Goal: Information Seeking & Learning: Learn about a topic

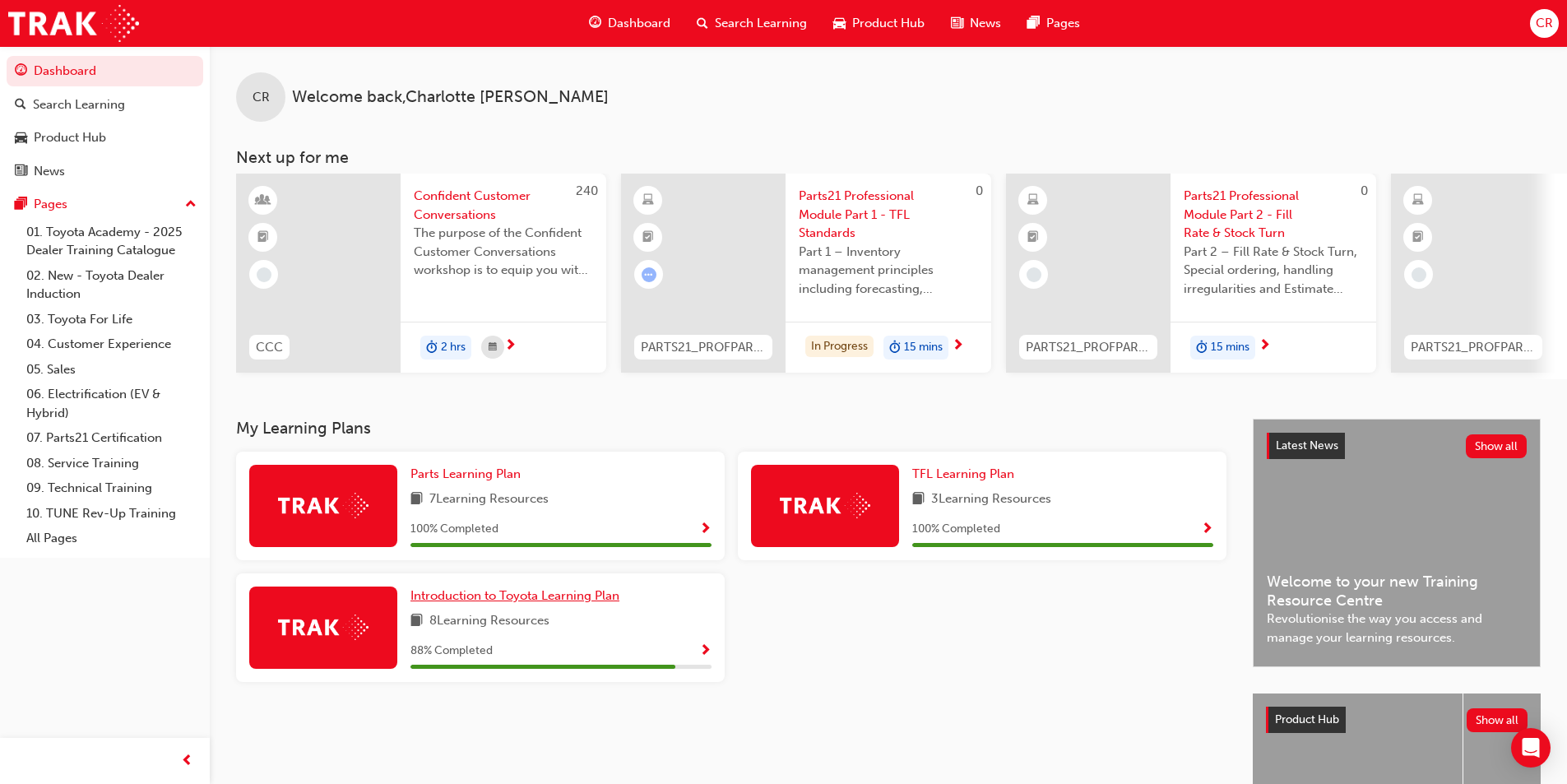
click at [560, 603] on span "Introduction to Toyota Learning Plan" at bounding box center [515, 595] width 209 height 15
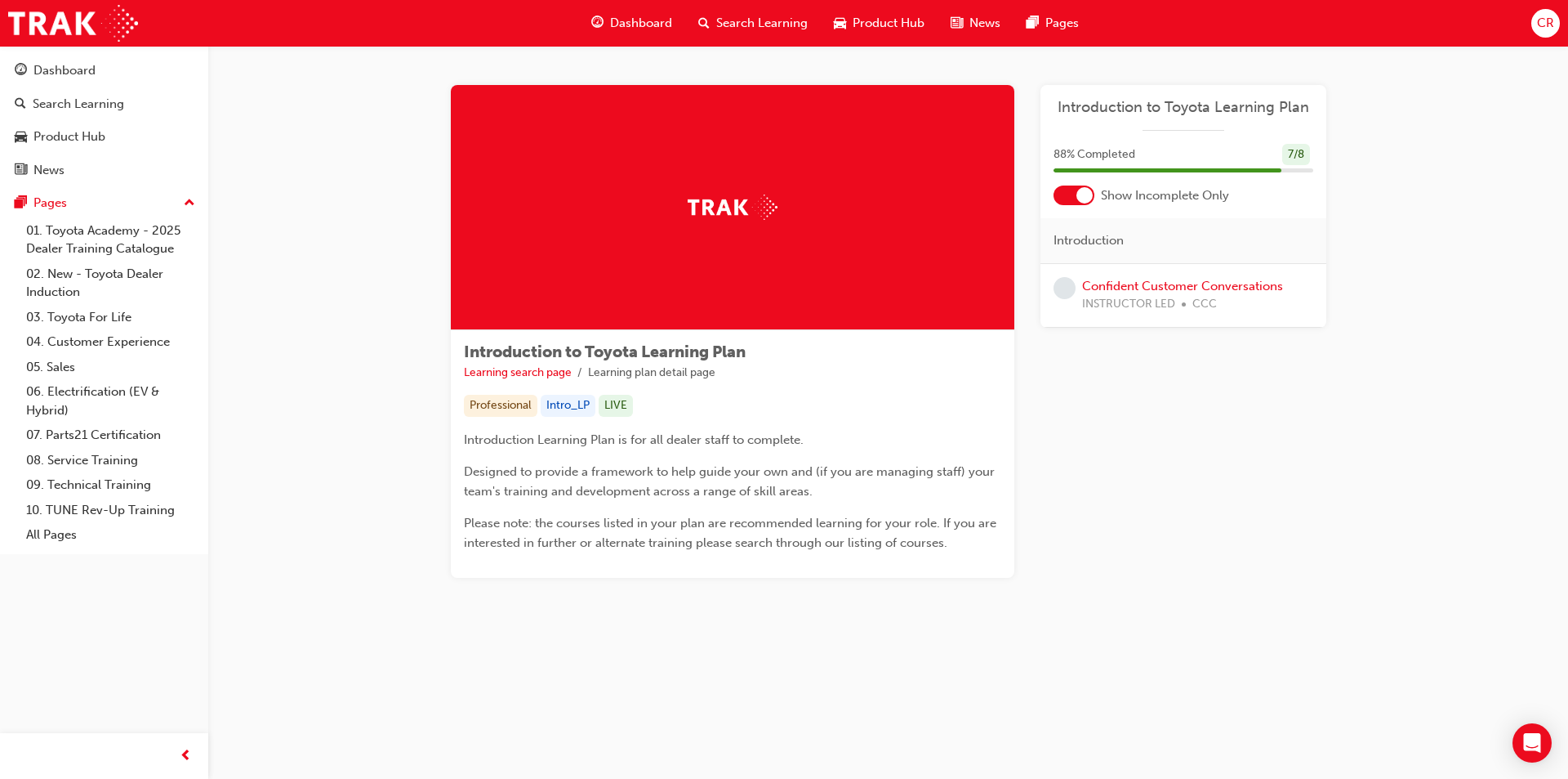
click at [1089, 197] on div at bounding box center [1084, 195] width 16 height 16
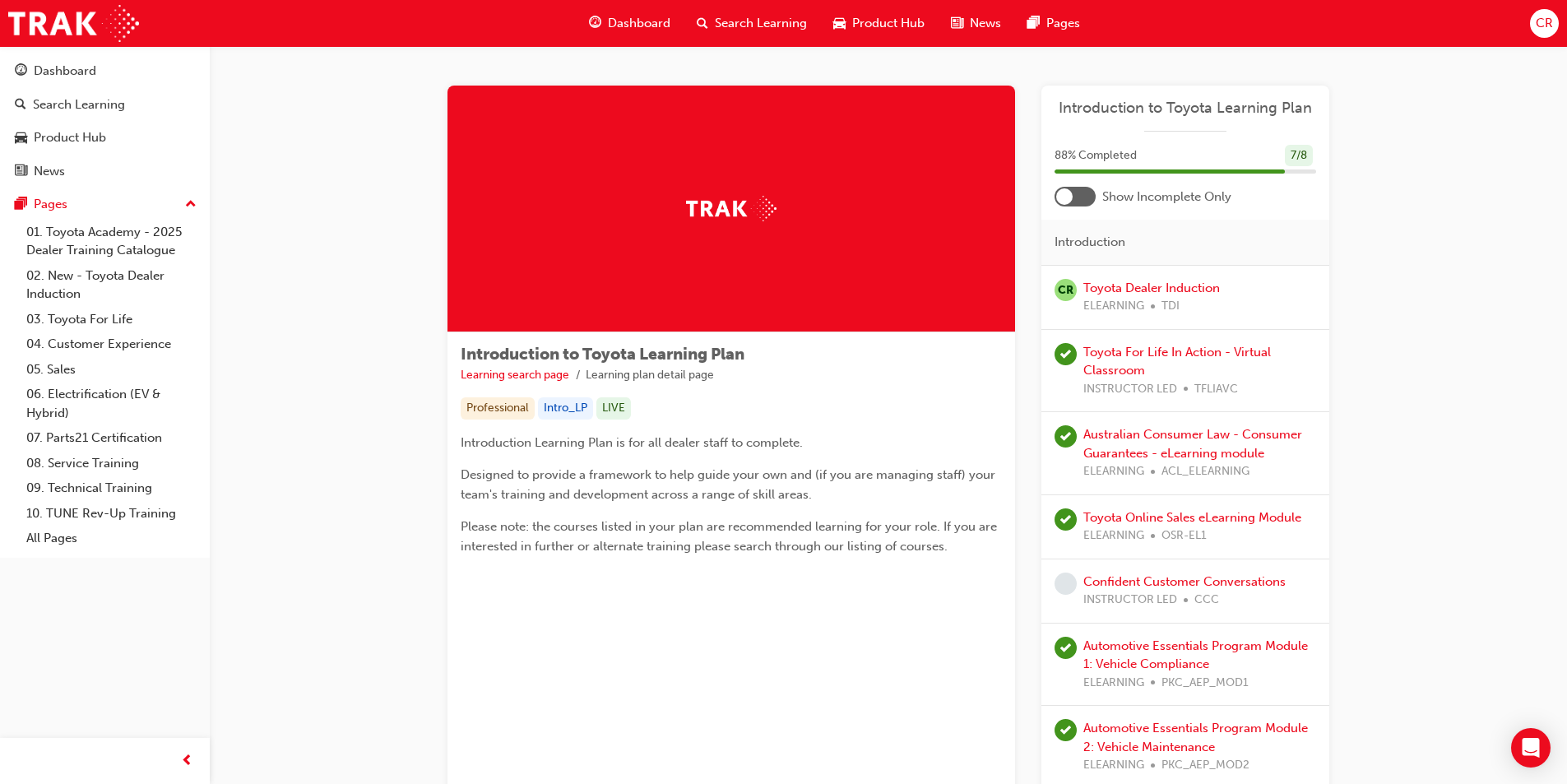
click at [1082, 200] on div at bounding box center [1075, 196] width 41 height 19
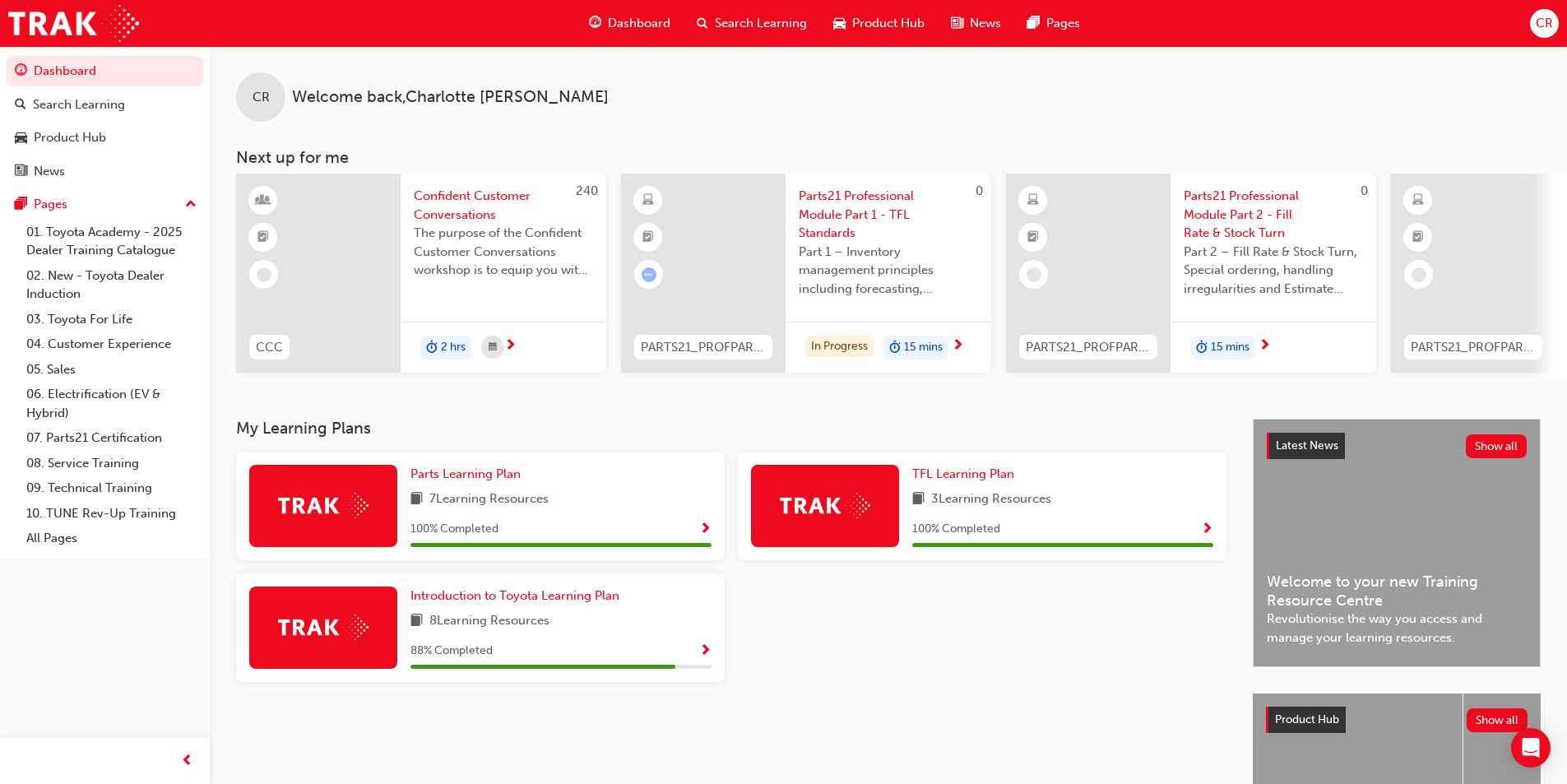
click at [848, 197] on span "Parts21 Professional Module Part 1 - TFL Standards" at bounding box center [888, 214] width 180 height 56
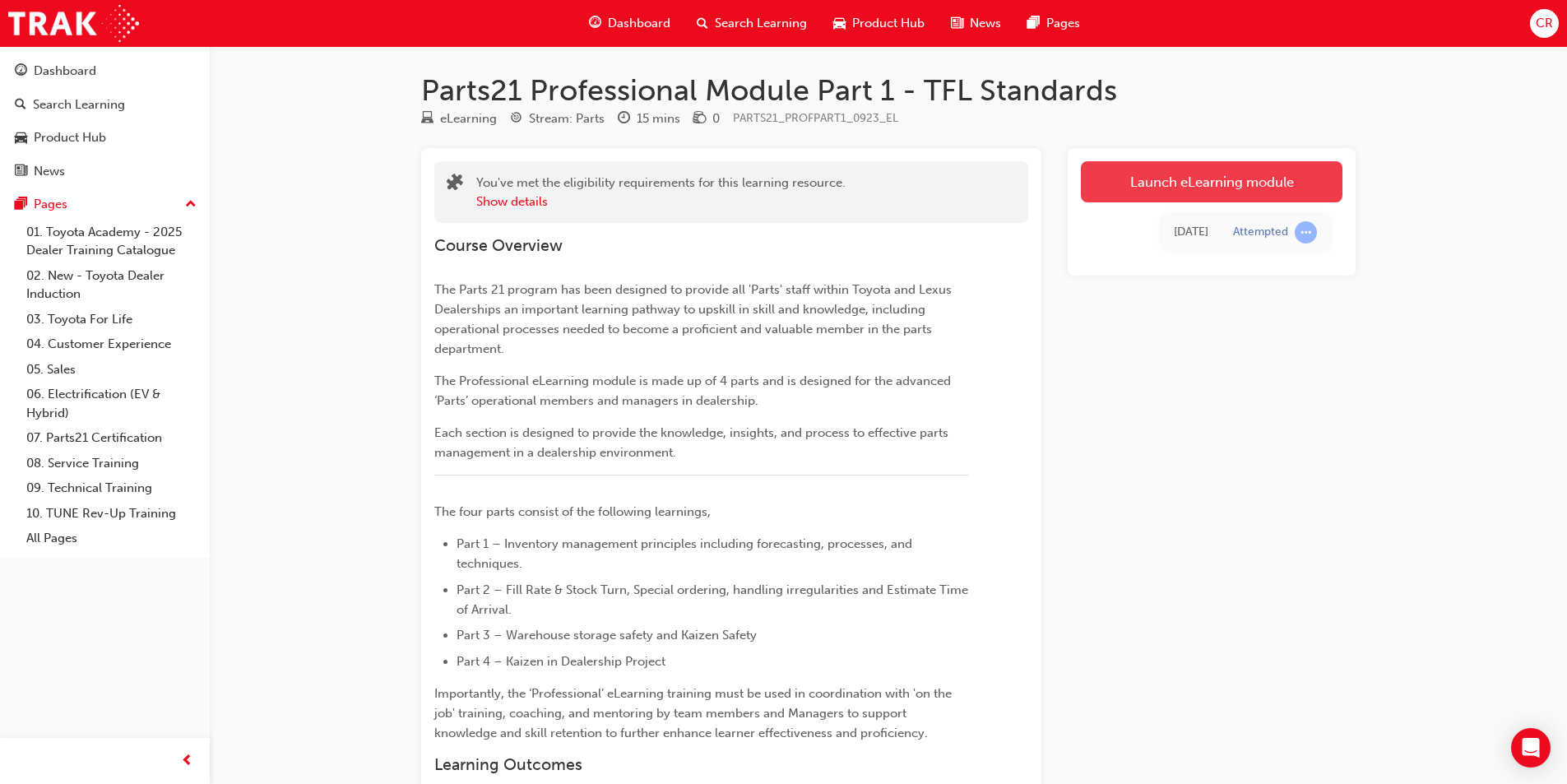
click at [1159, 171] on link "Launch eLearning module" at bounding box center [1212, 181] width 261 height 41
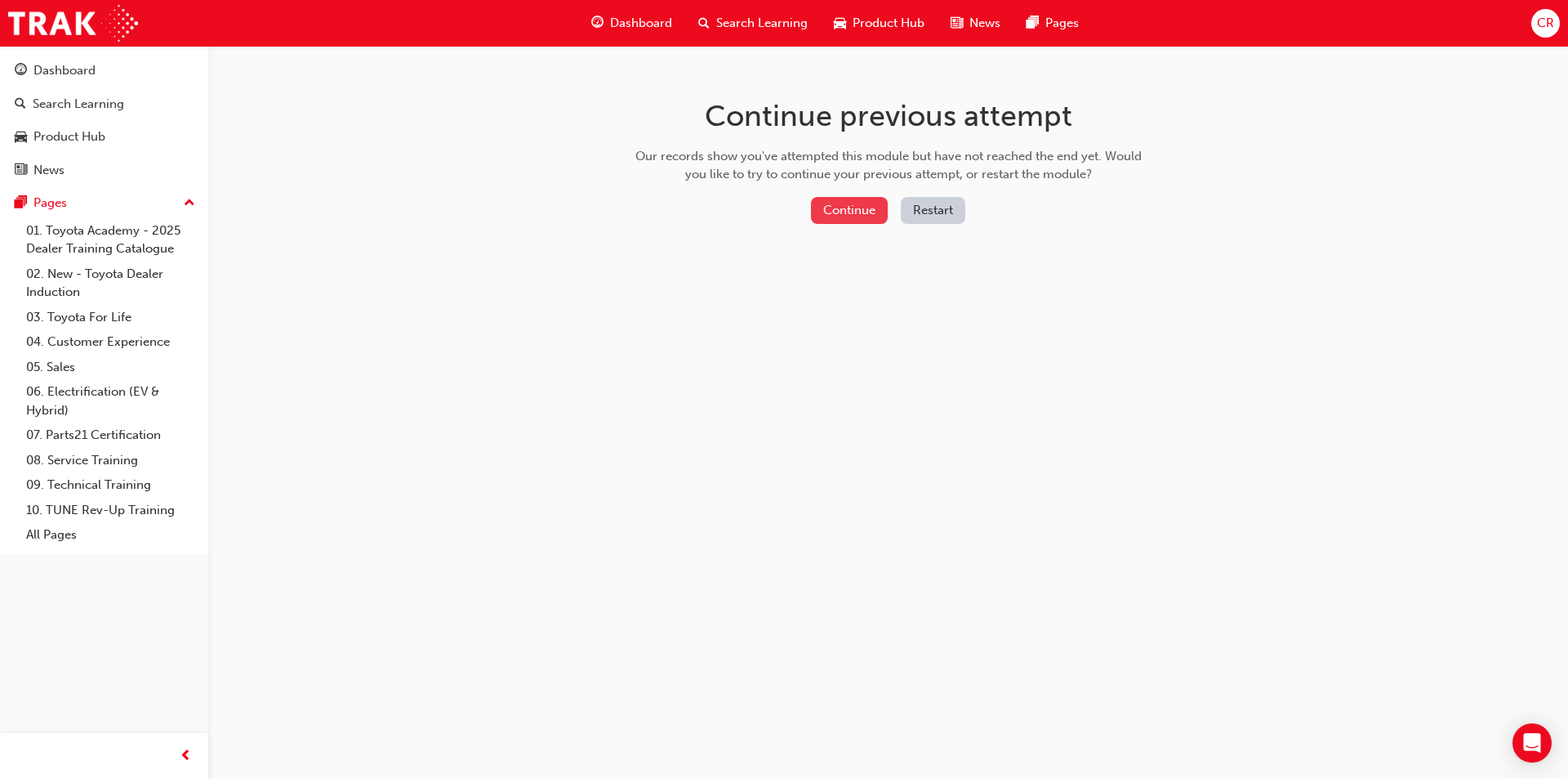
click at [846, 207] on button "Continue" at bounding box center [850, 210] width 77 height 27
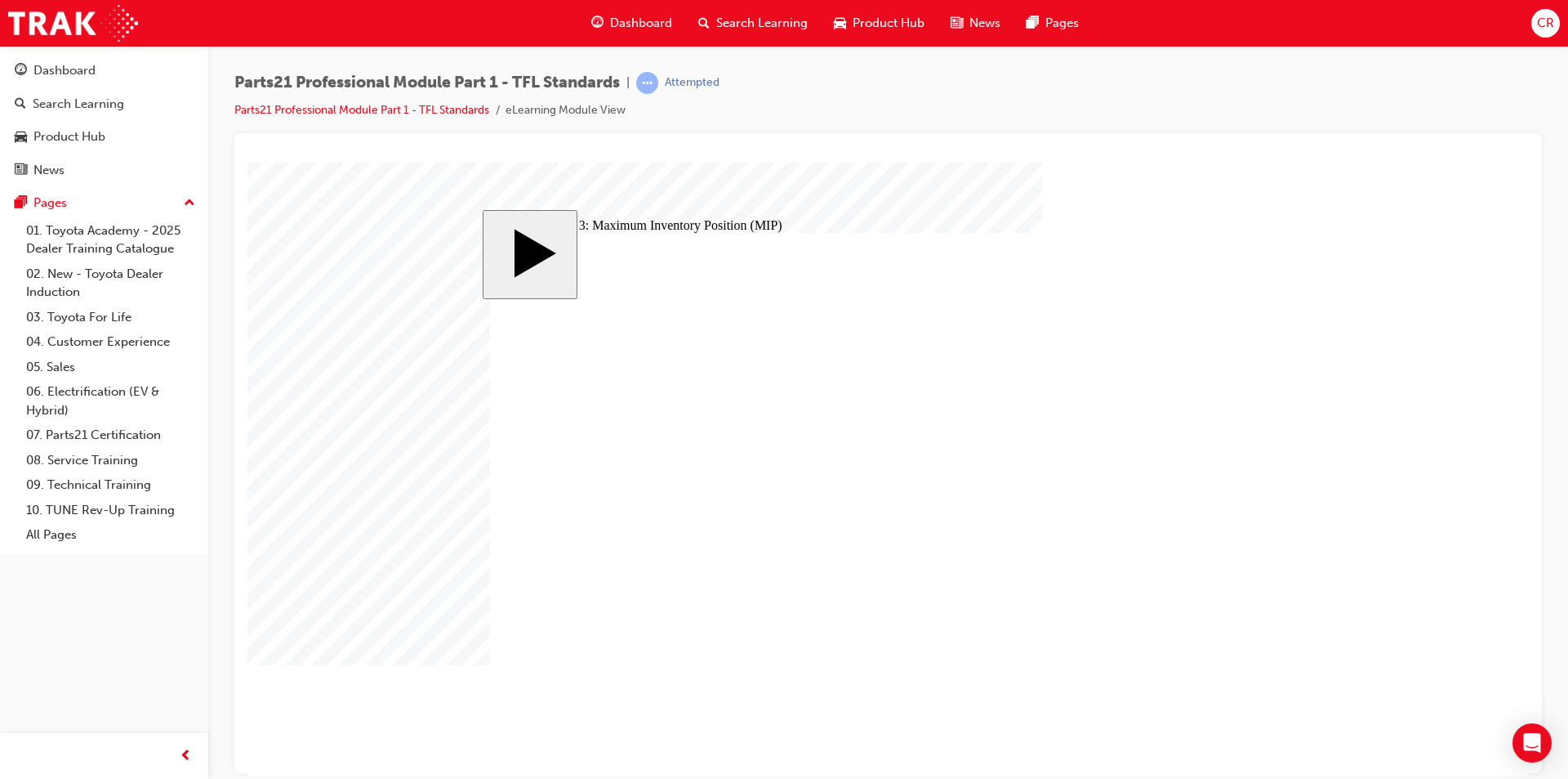
checkbox input "true"
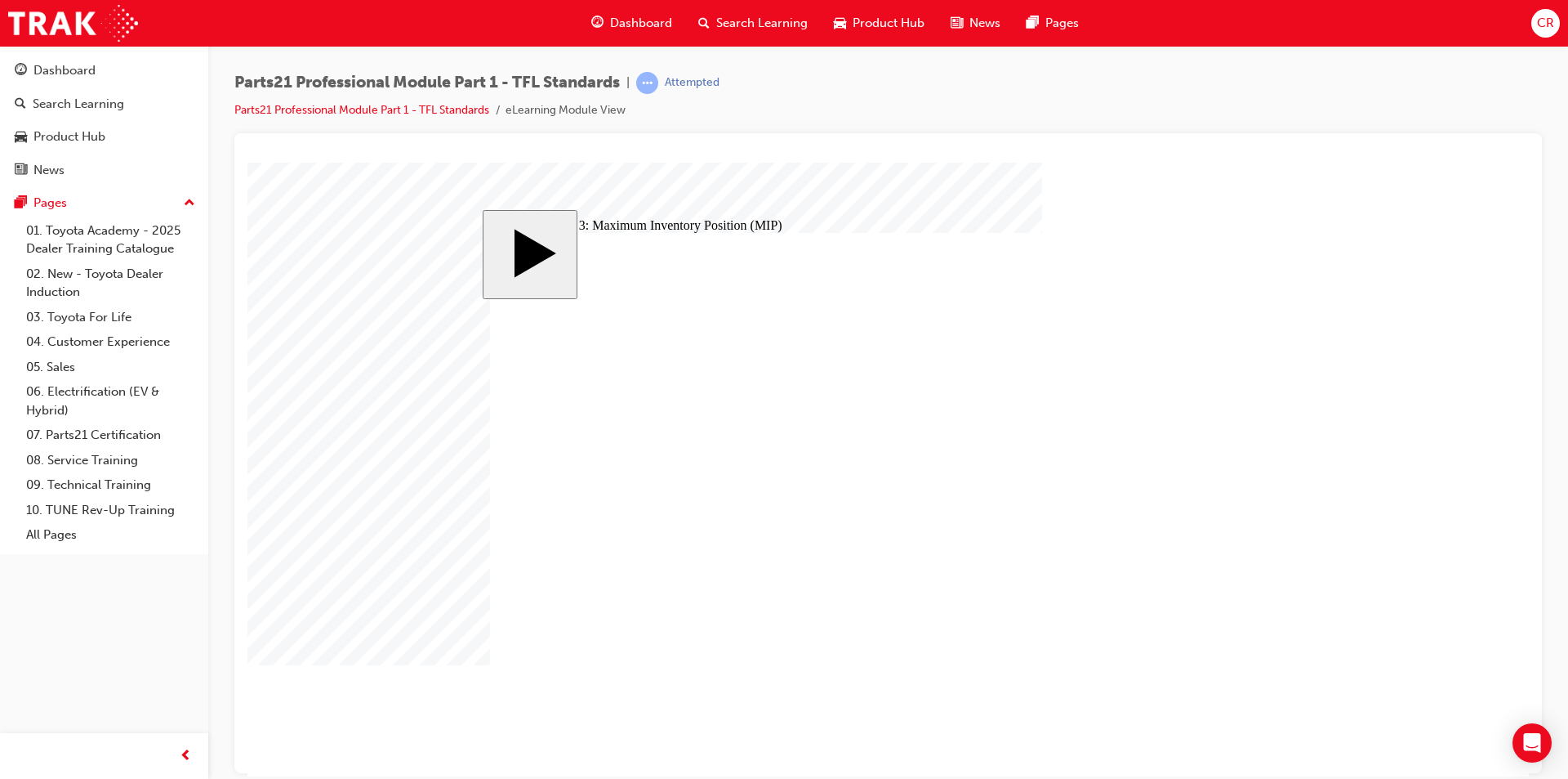
checkbox input "true"
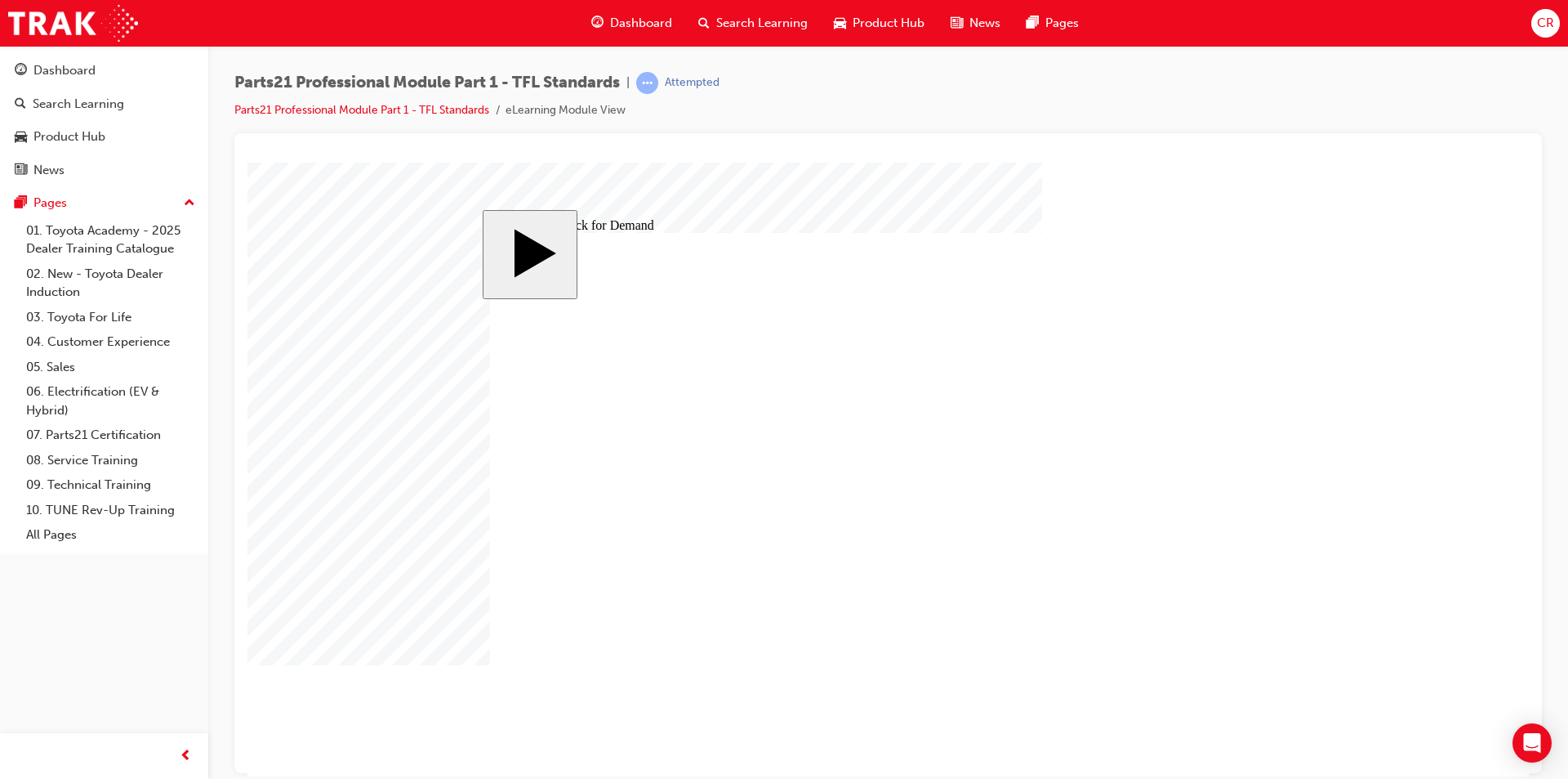
checkbox input "true"
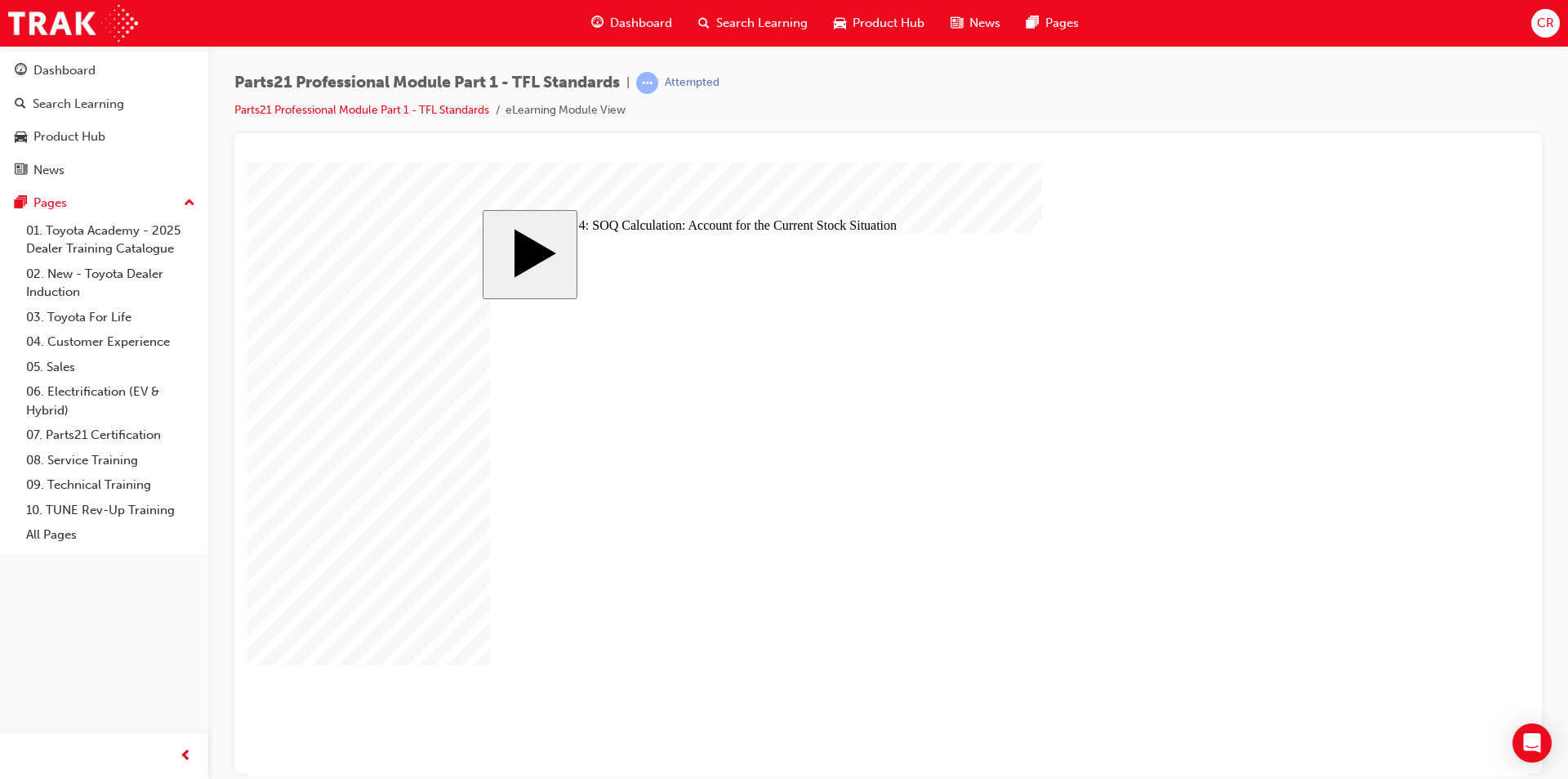
checkbox input "true"
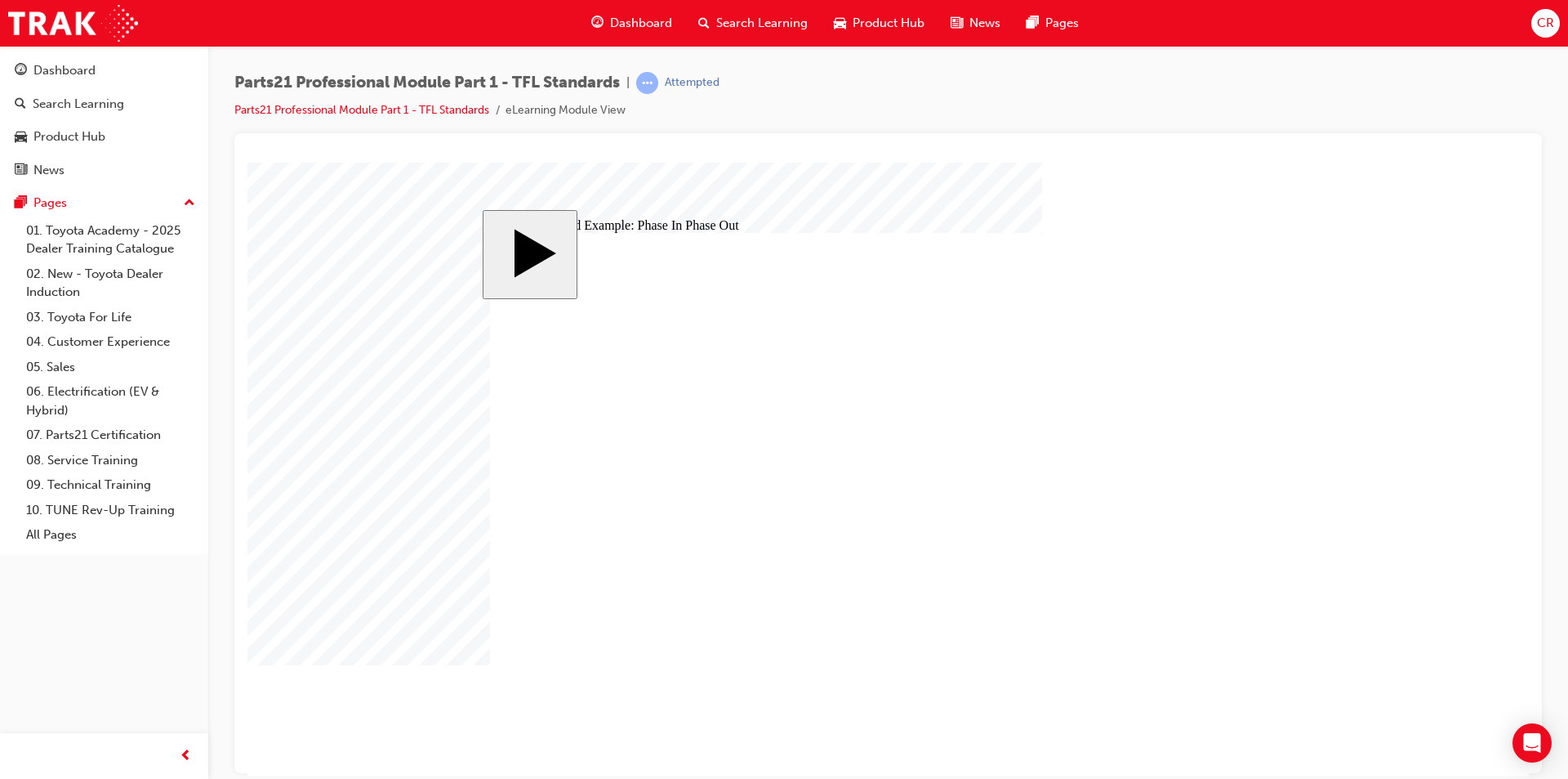
type input "8"
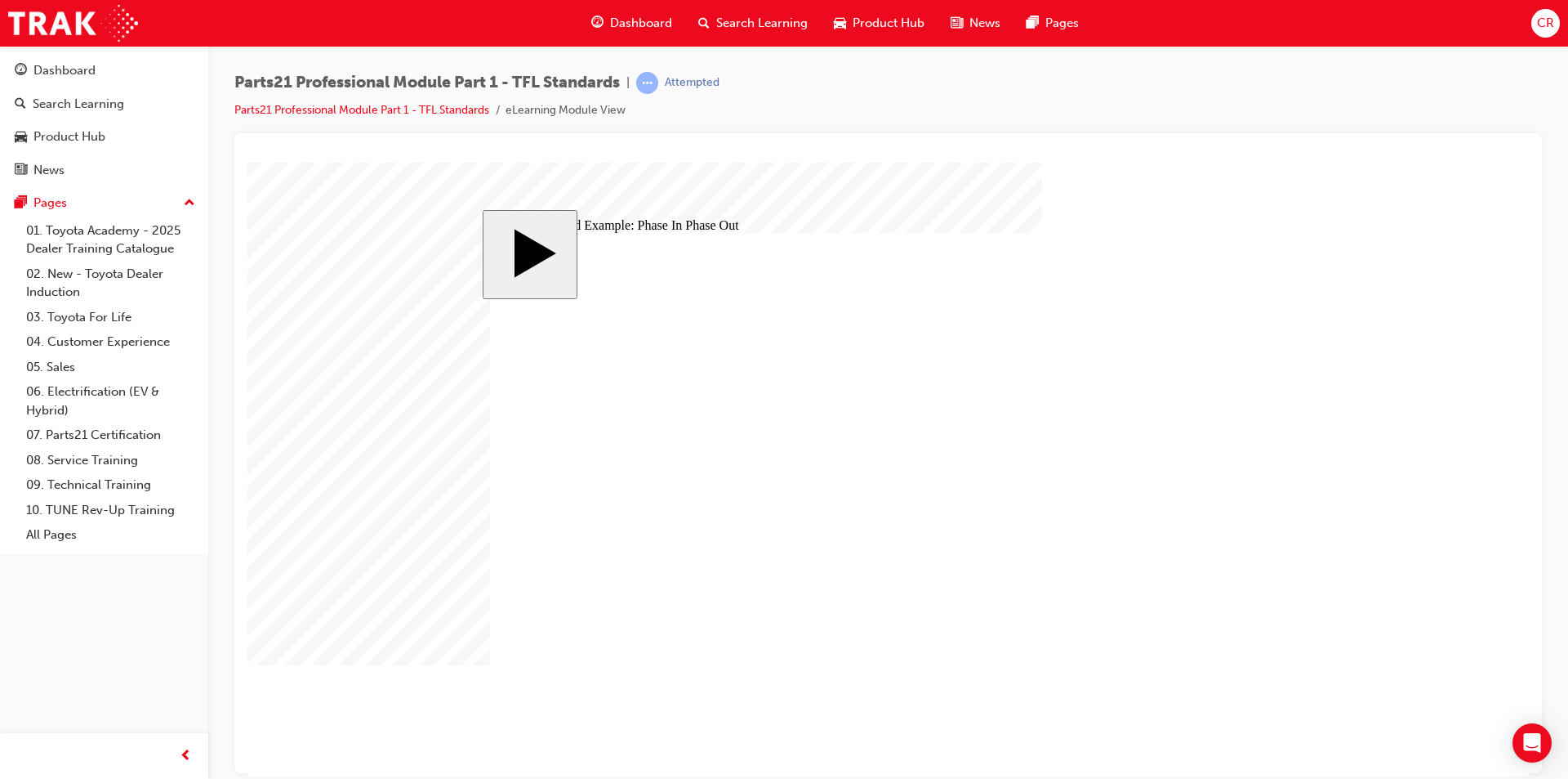
checkbox input "true"
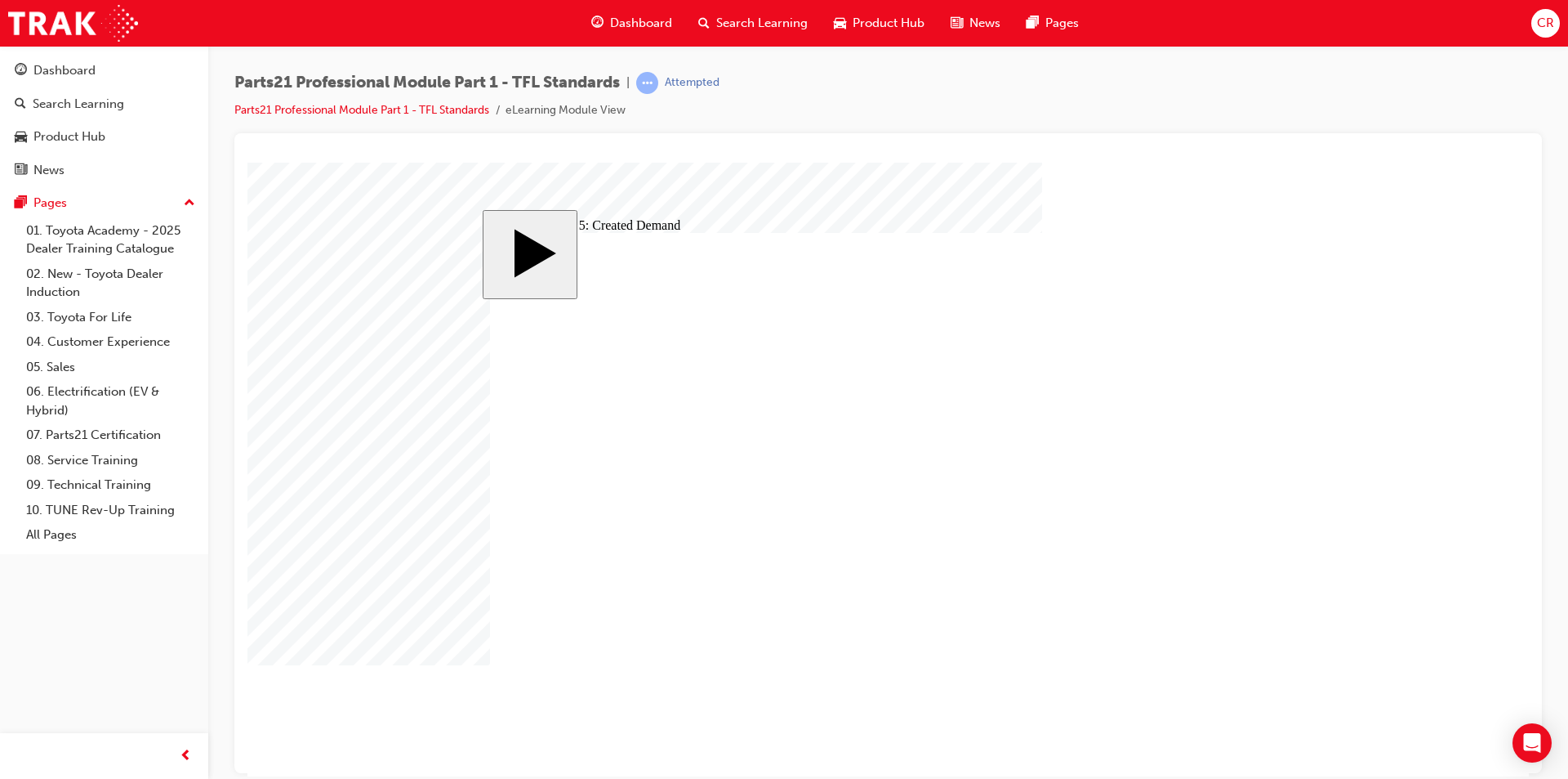
checkbox input "true"
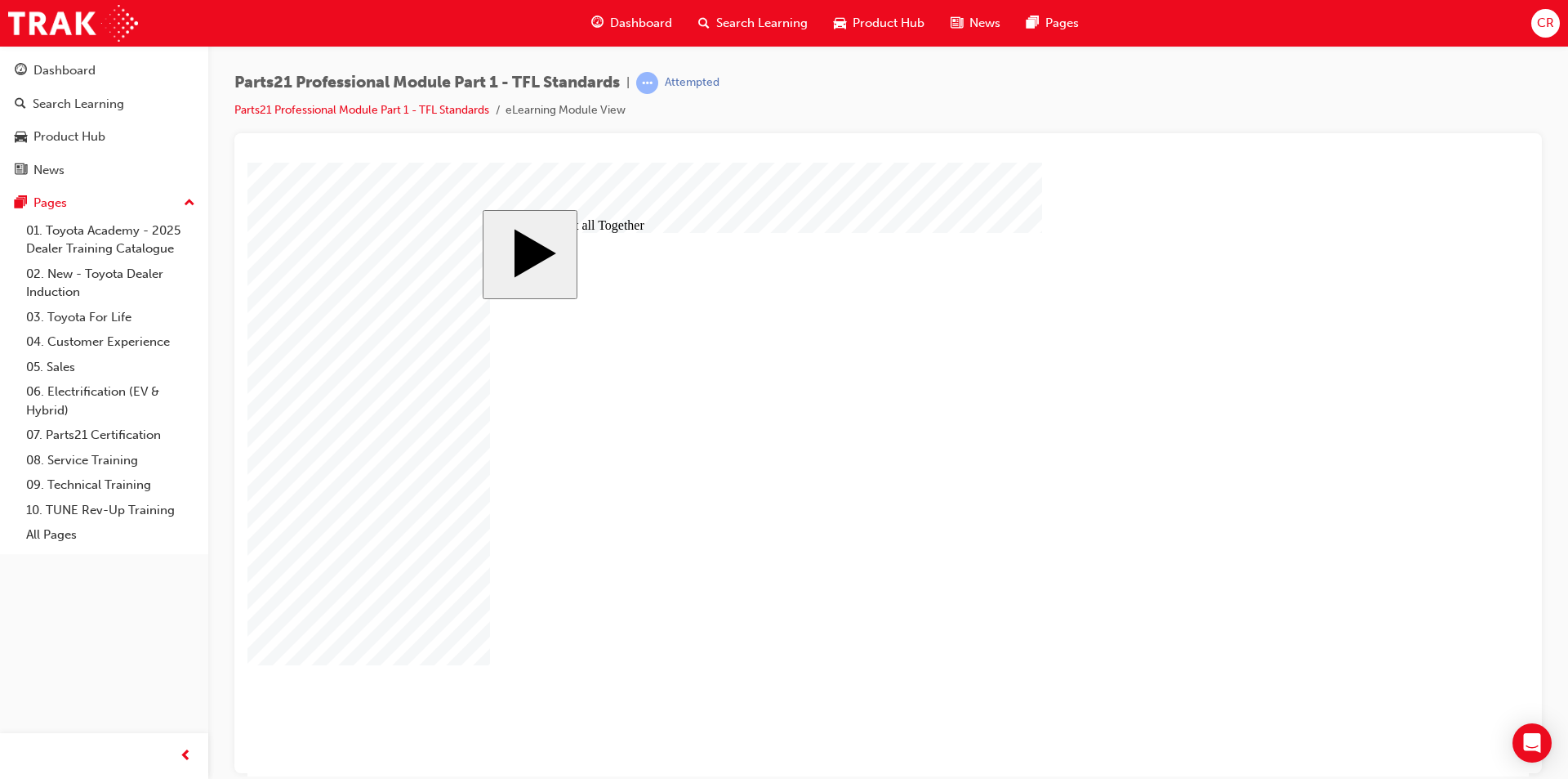
drag, startPoint x: 1117, startPoint y: 442, endPoint x: 817, endPoint y: 409, distance: 301.8
drag, startPoint x: 1076, startPoint y: 469, endPoint x: 791, endPoint y: 447, distance: 285.8
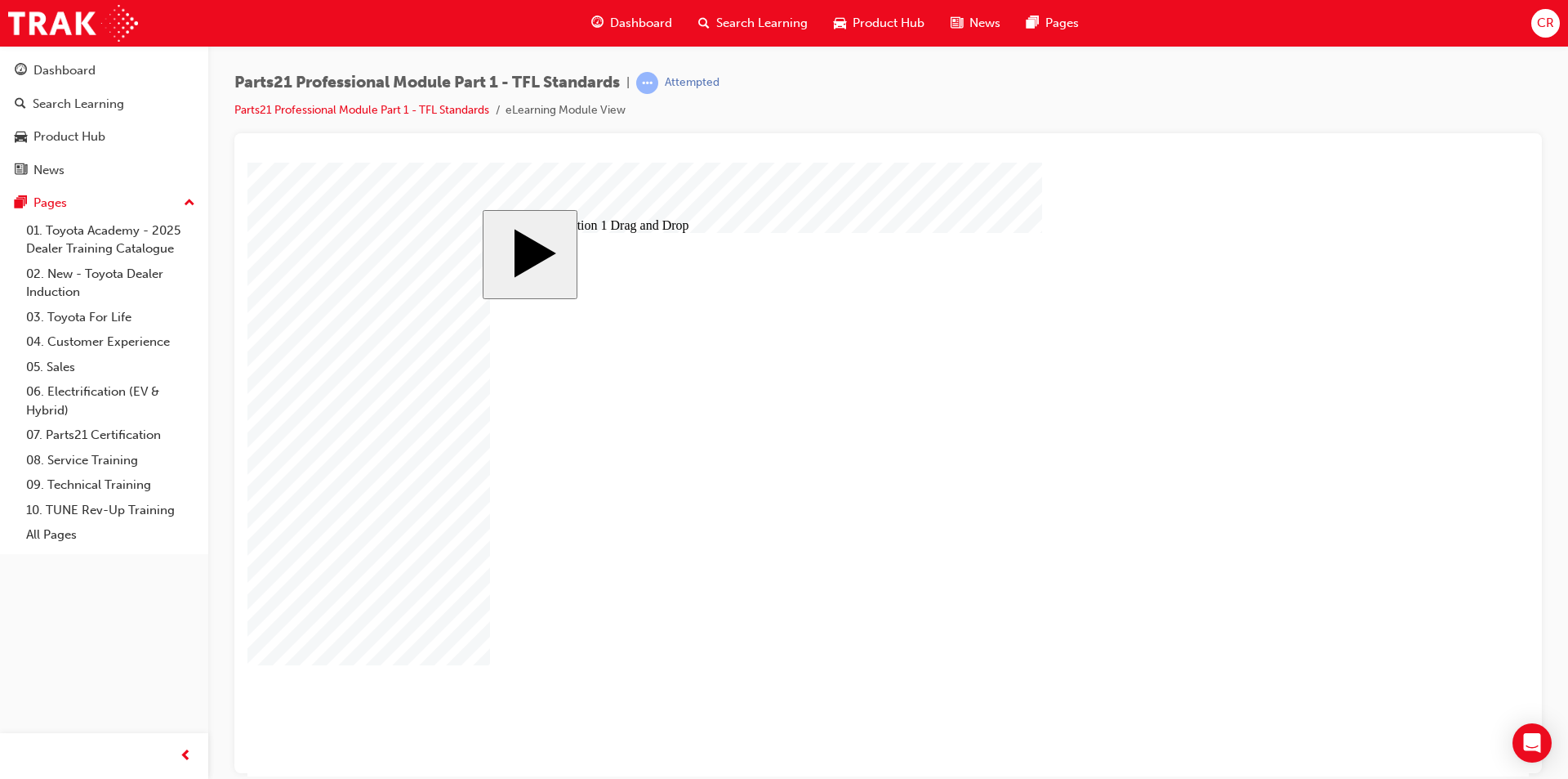
drag, startPoint x: 992, startPoint y: 527, endPoint x: 707, endPoint y: 469, distance: 290.8
drag, startPoint x: 1002, startPoint y: 422, endPoint x: 710, endPoint y: 505, distance: 303.6
drag, startPoint x: 1094, startPoint y: 501, endPoint x: 806, endPoint y: 529, distance: 289.4
drag, startPoint x: 1074, startPoint y: 604, endPoint x: 771, endPoint y: 556, distance: 306.8
drag, startPoint x: 1064, startPoint y: 637, endPoint x: 774, endPoint y: 579, distance: 295.7
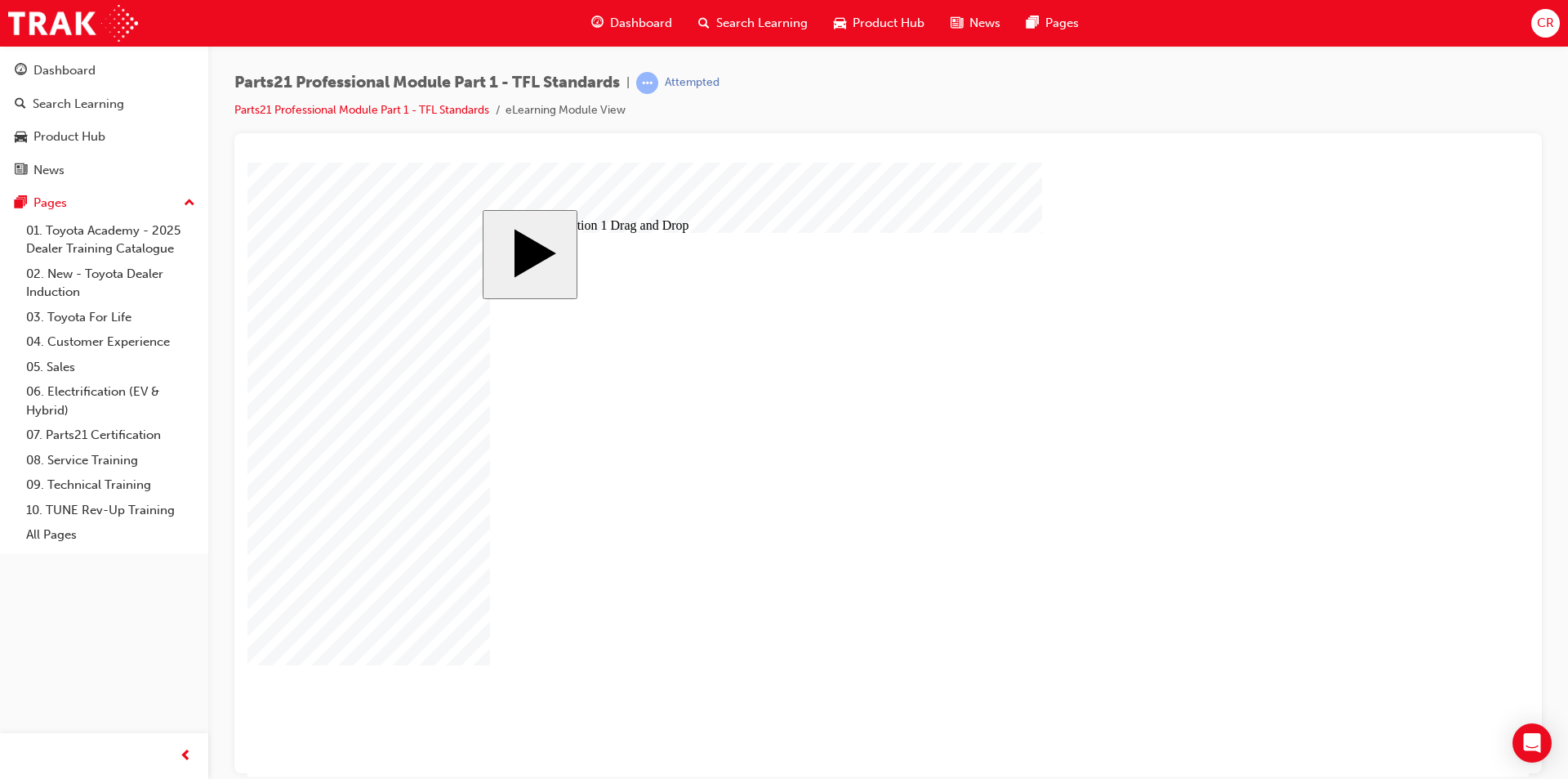
drag, startPoint x: 1014, startPoint y: 551, endPoint x: 726, endPoint y: 610, distance: 294.0
drag, startPoint x: 1012, startPoint y: 571, endPoint x: 728, endPoint y: 628, distance: 289.7
drag, startPoint x: 714, startPoint y: 452, endPoint x: 699, endPoint y: 378, distance: 75.5
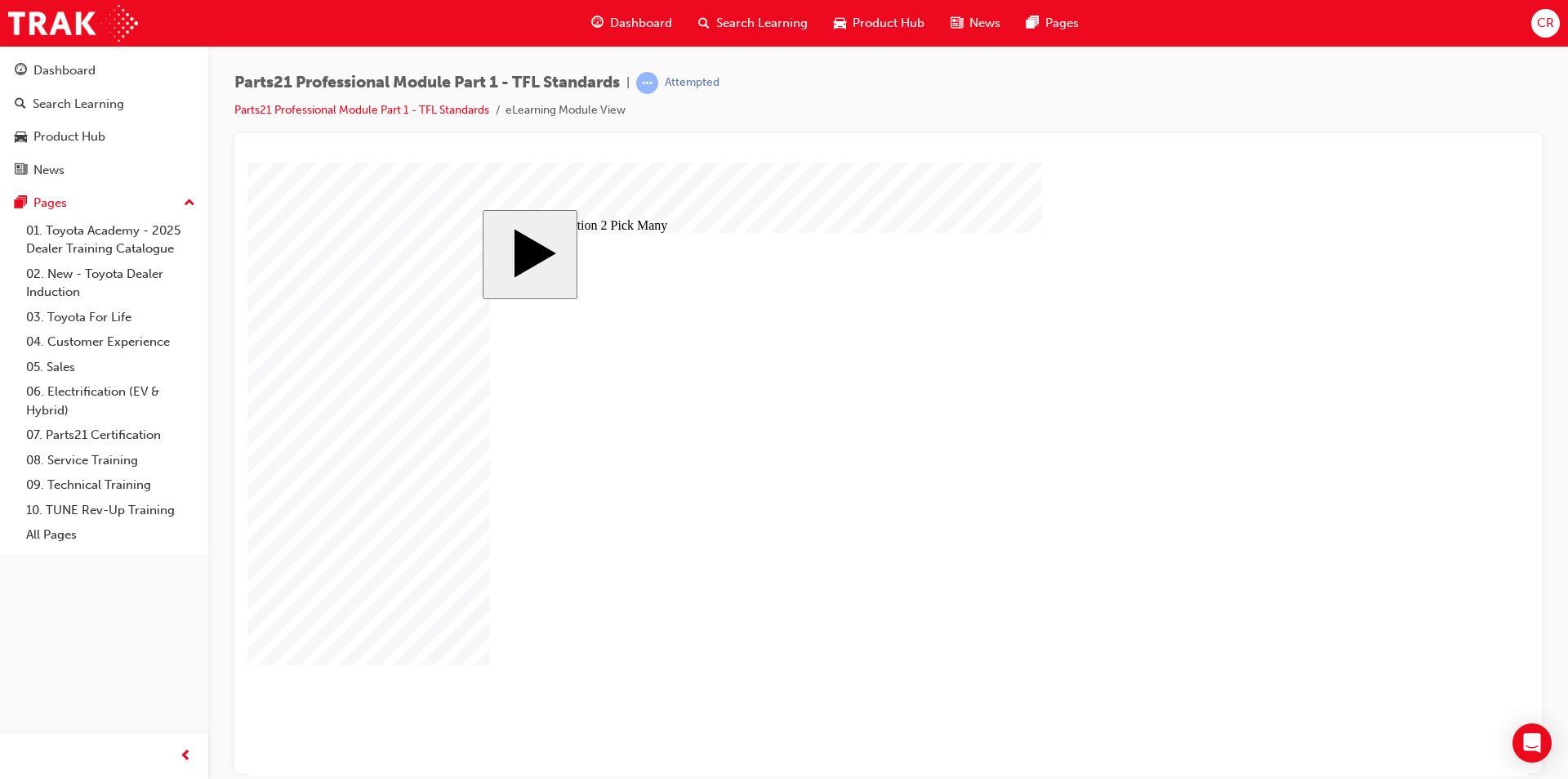
checkbox input "true"
drag, startPoint x: 730, startPoint y: 492, endPoint x: 705, endPoint y: 380, distance: 114.8
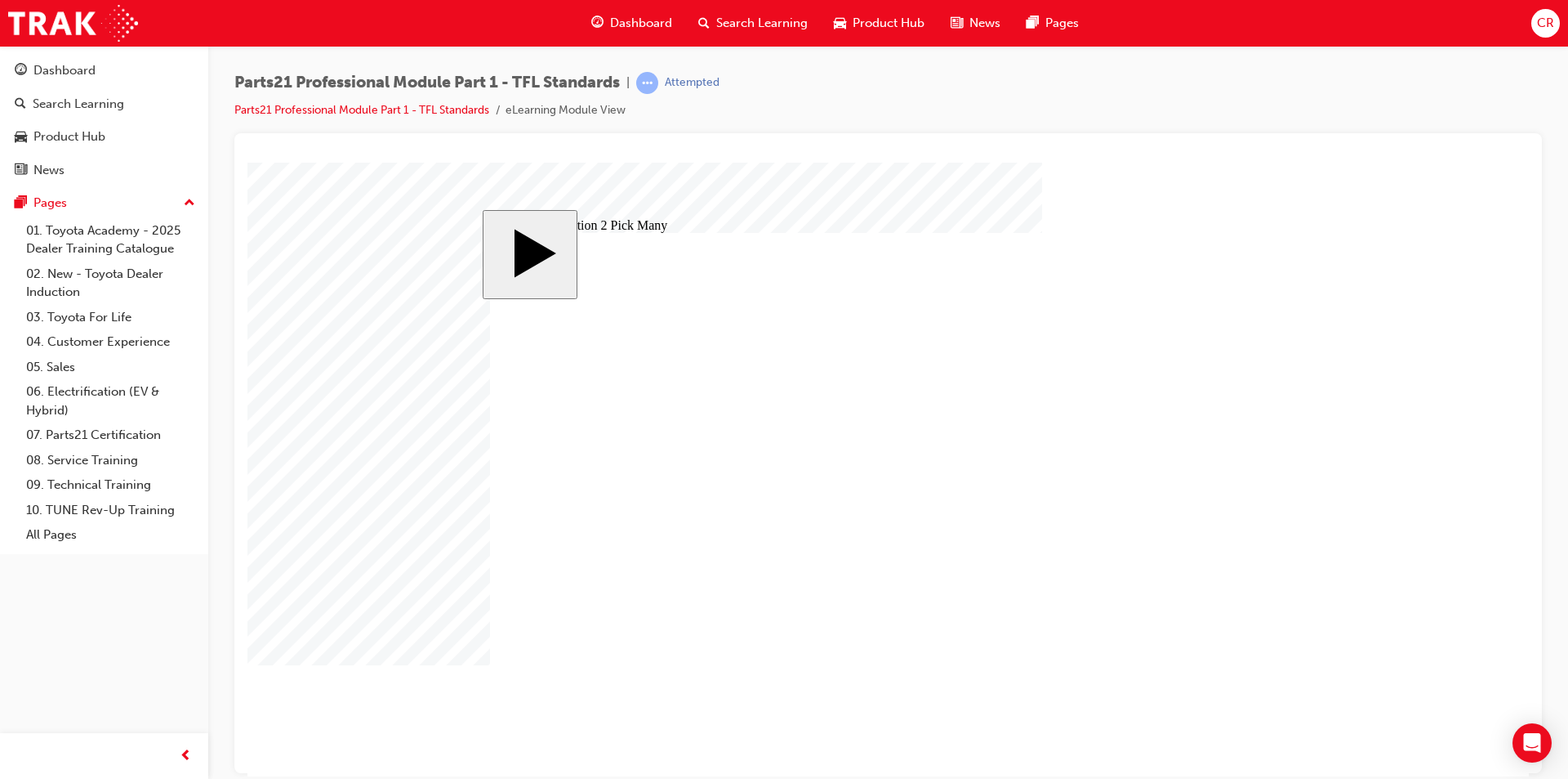
checkbox input "true"
drag, startPoint x: 714, startPoint y: 583, endPoint x: 729, endPoint y: 591, distance: 17.0
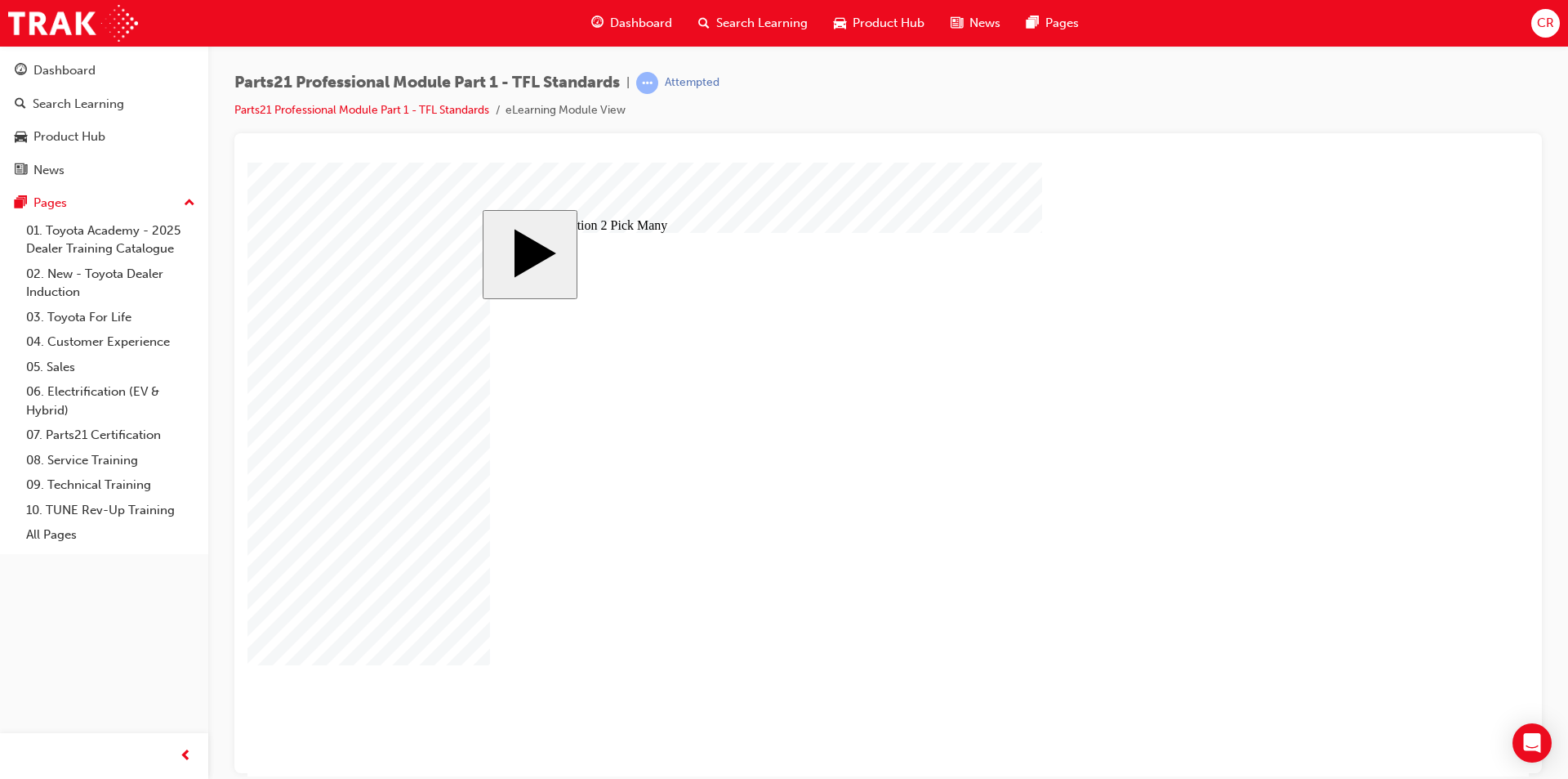
checkbox input "true"
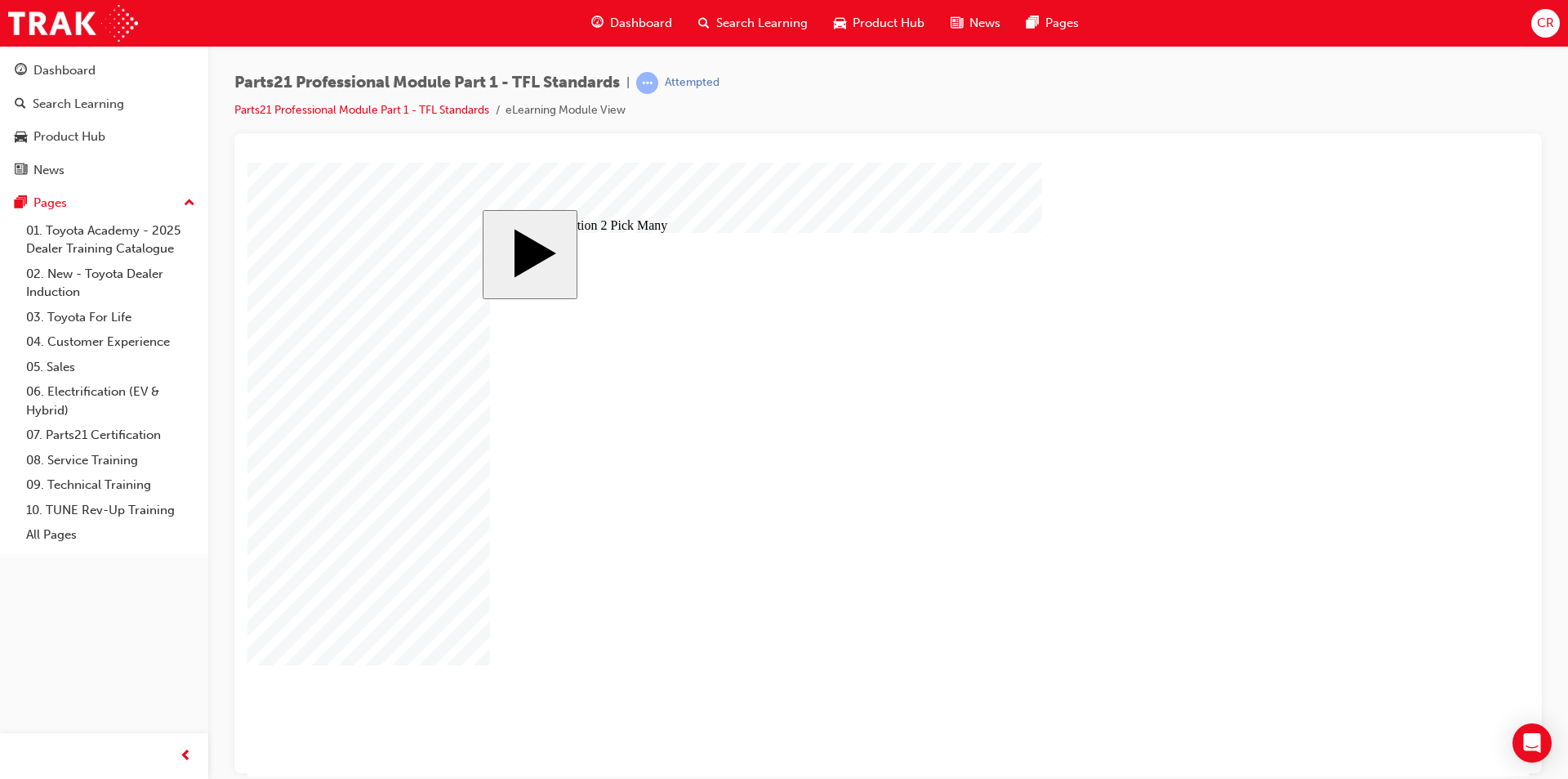
type input "3"
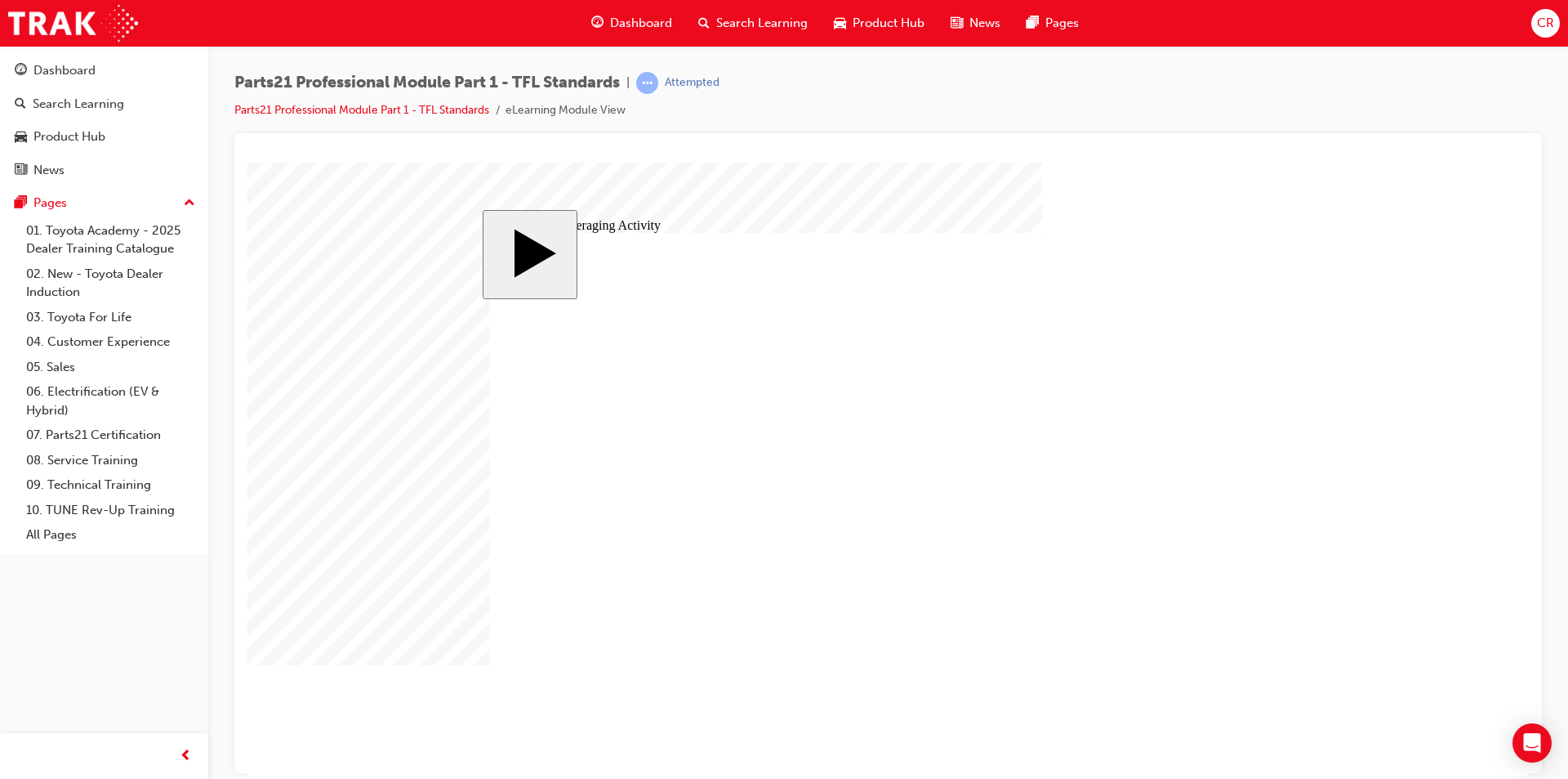
type input "34"
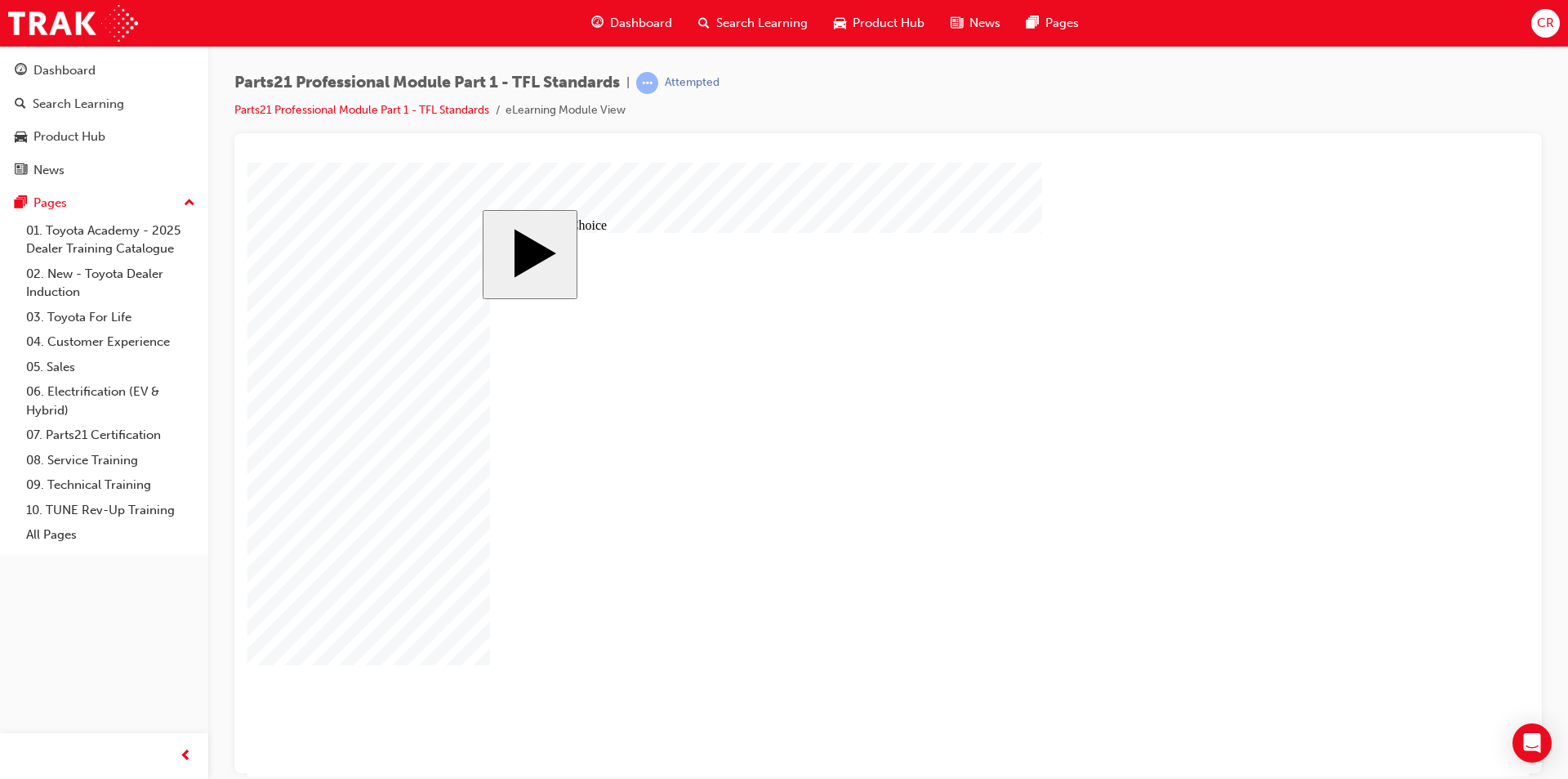
radio input "true"
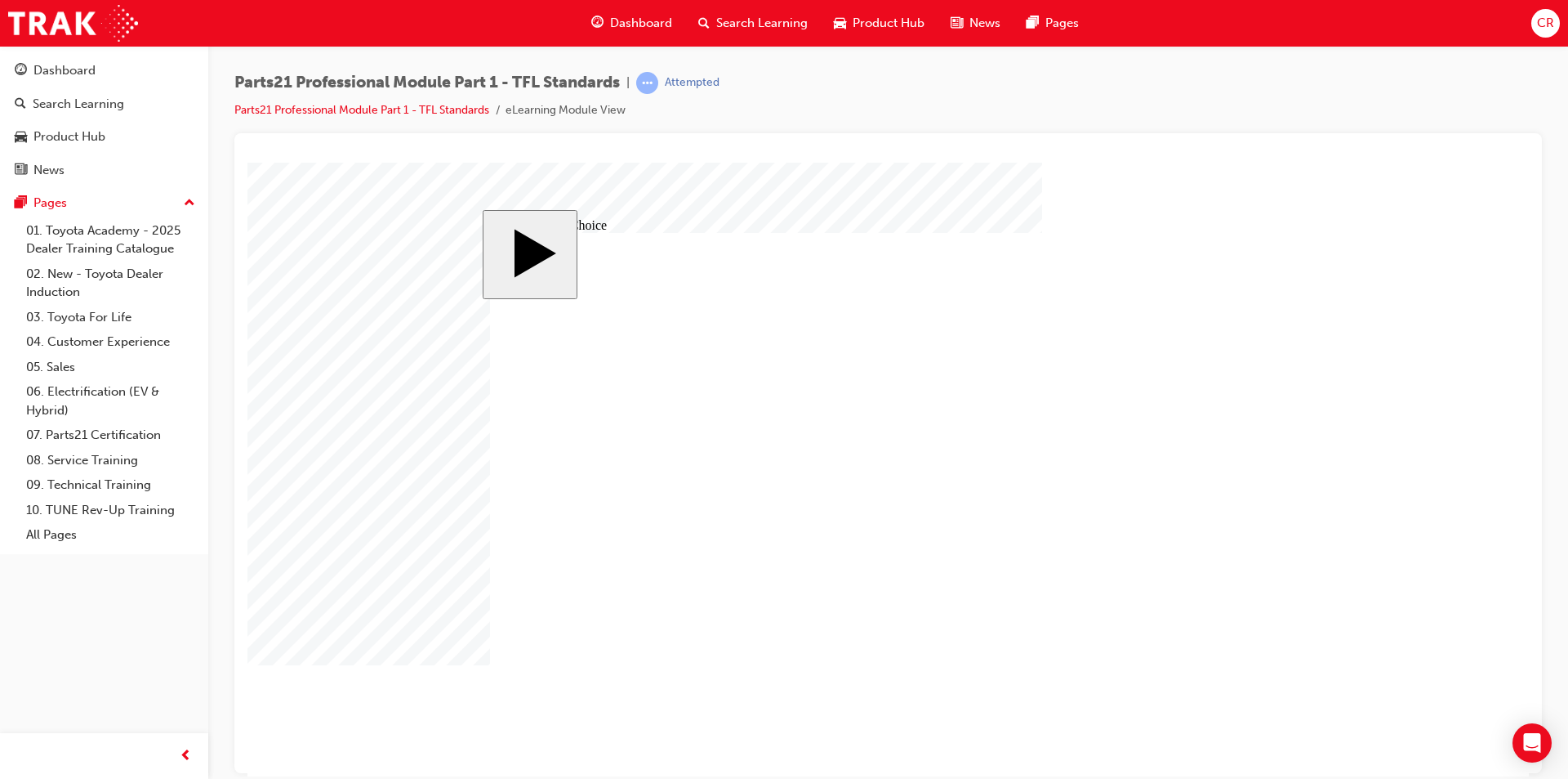
radio input "true"
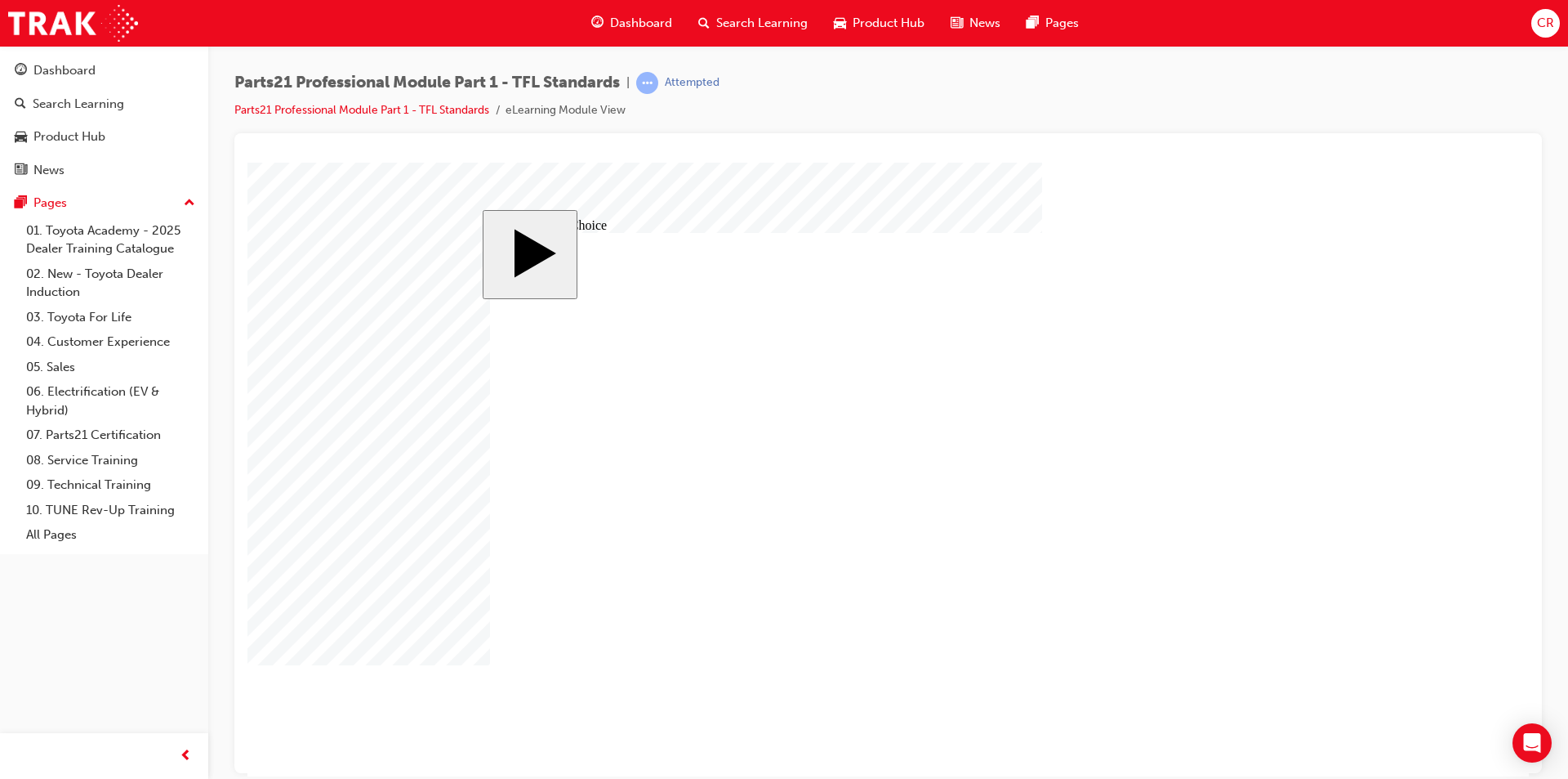
radio input "false"
radio input "true"
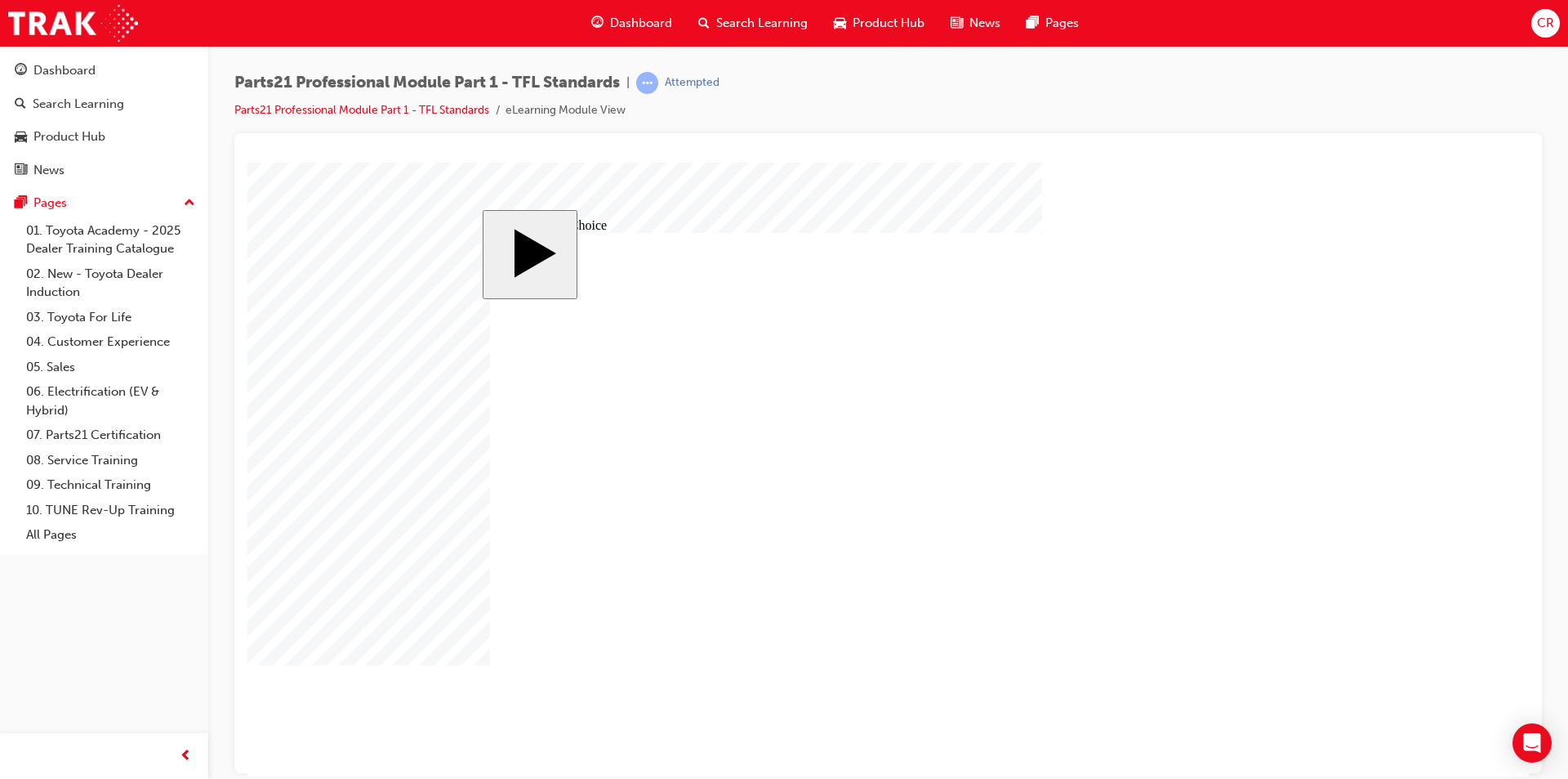
drag, startPoint x: 1229, startPoint y: 519, endPoint x: 941, endPoint y: 500, distance: 288.6
drag, startPoint x: 1183, startPoint y: 561, endPoint x: 918, endPoint y: 572, distance: 265.2
drag, startPoint x: 1211, startPoint y: 401, endPoint x: 678, endPoint y: 458, distance: 536.0
drag, startPoint x: 1239, startPoint y: 477, endPoint x: 1170, endPoint y: 603, distance: 143.7
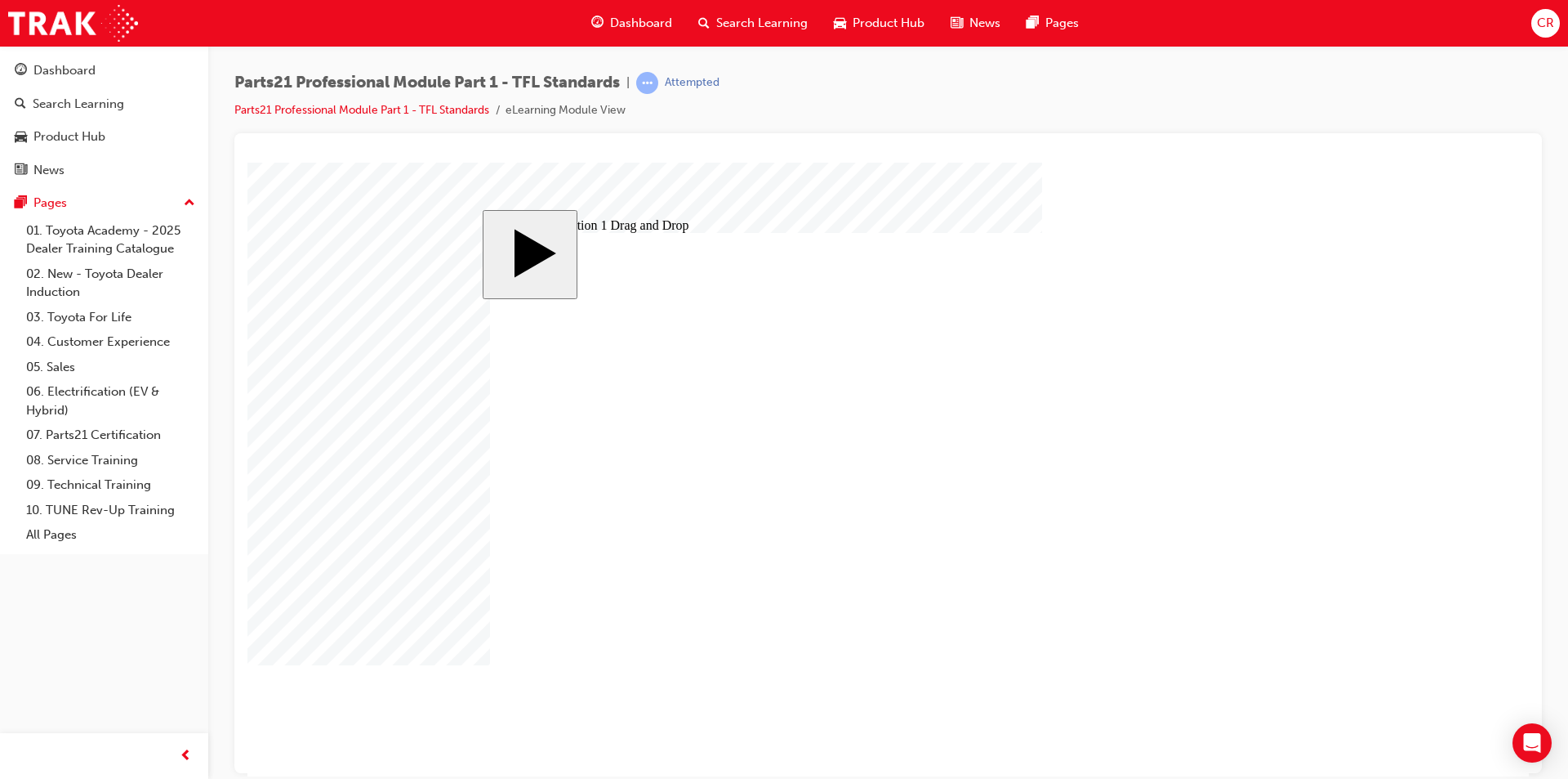
drag, startPoint x: 893, startPoint y: 487, endPoint x: 909, endPoint y: 517, distance: 34.0
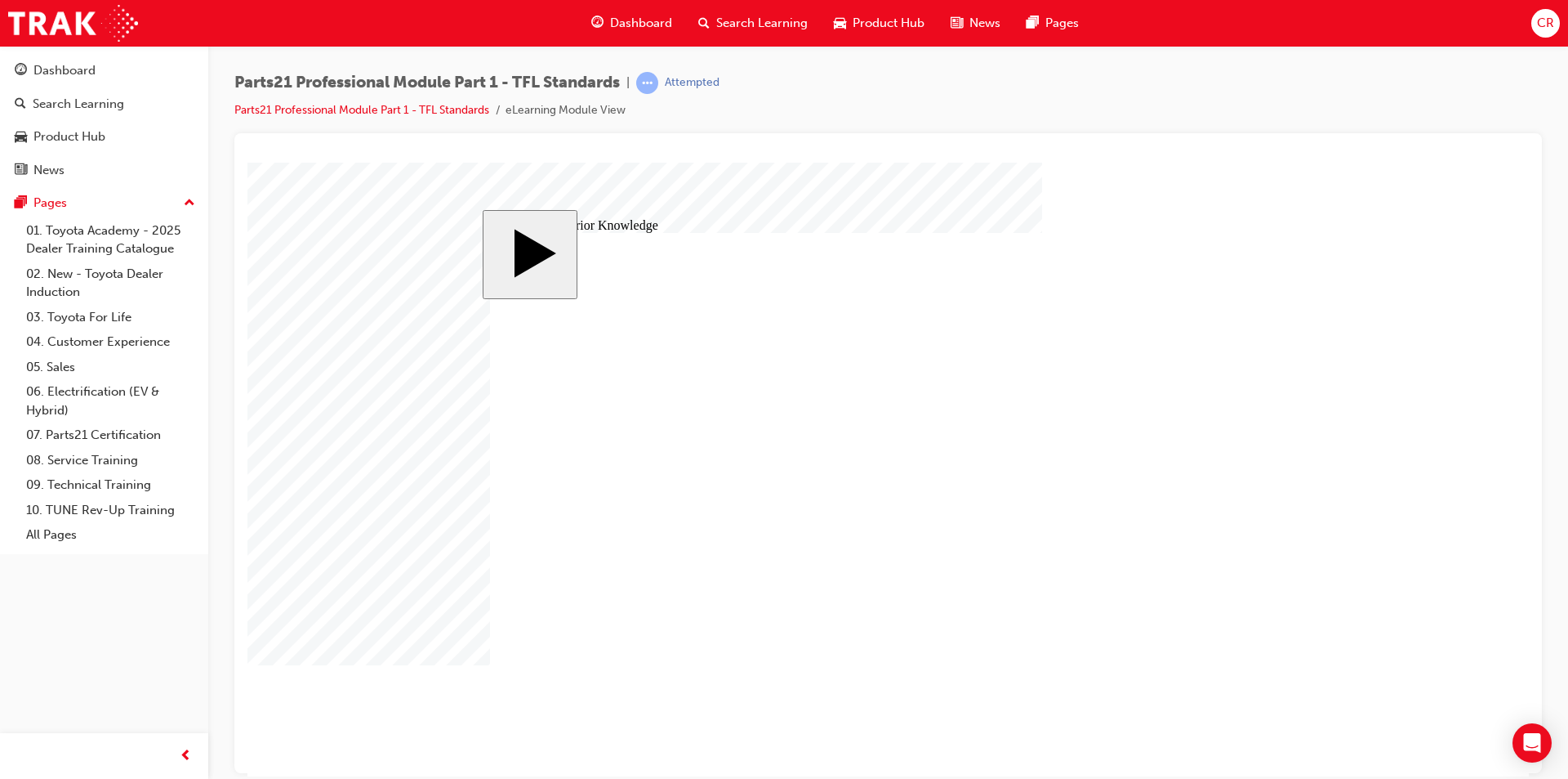
type input "0"
